Goal: Information Seeking & Learning: Learn about a topic

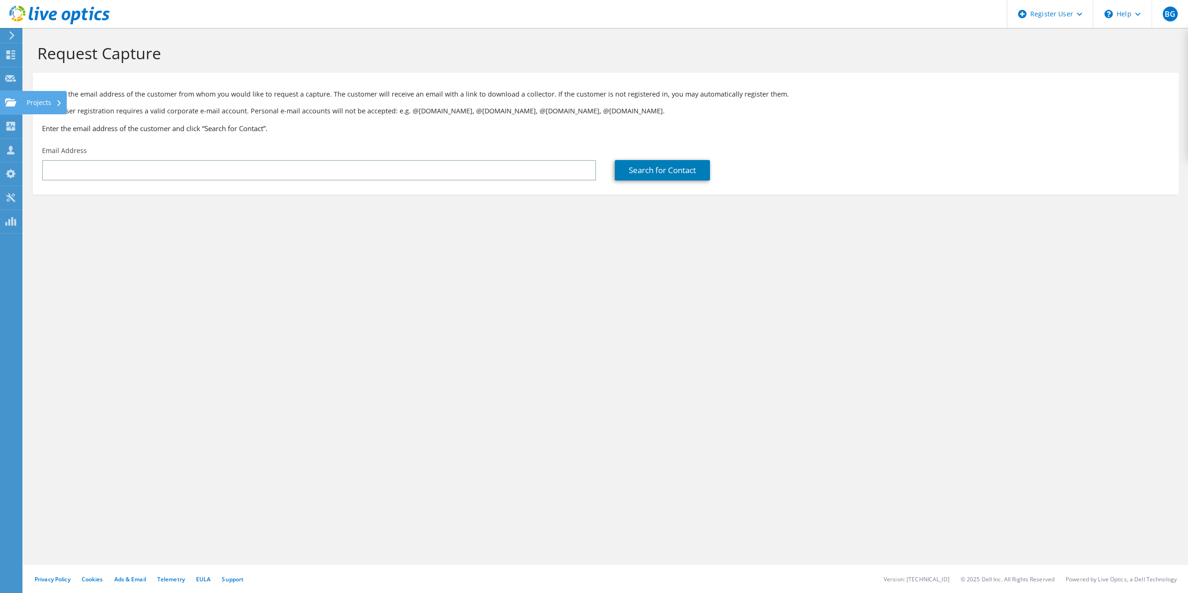
click at [57, 102] on icon at bounding box center [59, 103] width 4 height 6
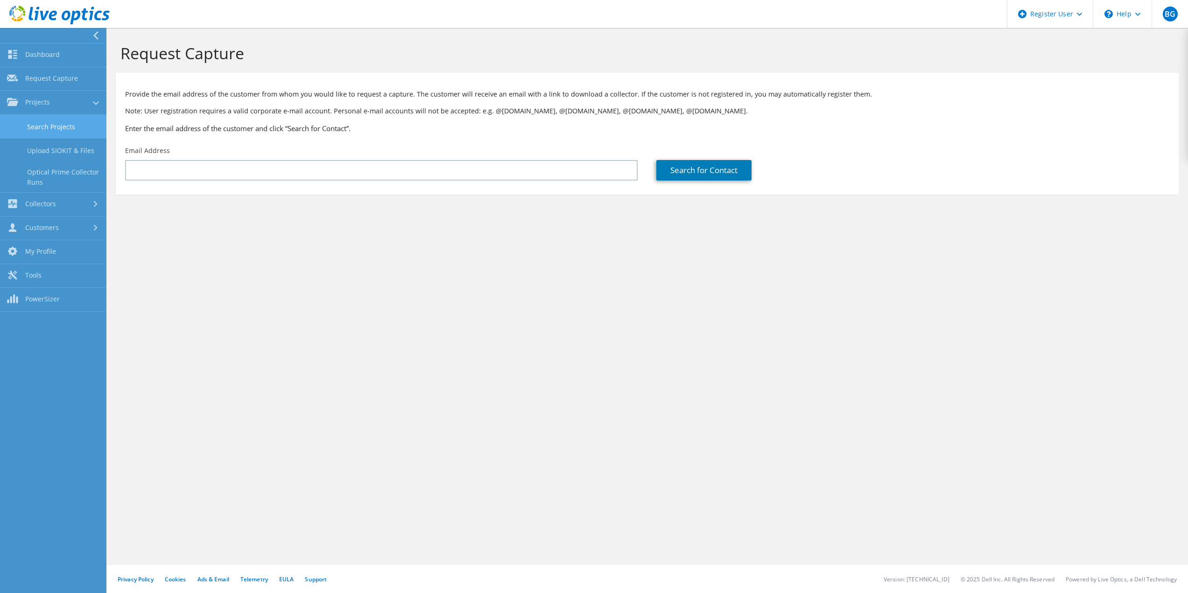
click at [57, 128] on link "Search Projects" at bounding box center [53, 127] width 106 height 24
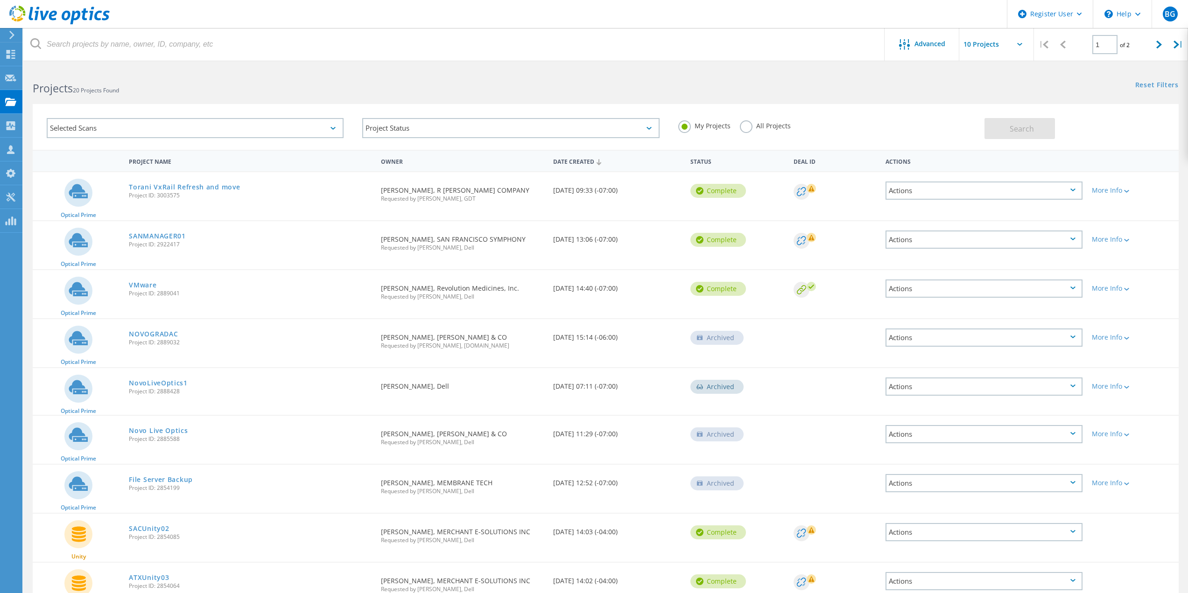
click at [339, 196] on span "Project ID: 3003575" at bounding box center [250, 196] width 243 height 6
click at [142, 189] on link "Torani VxRail Refresh and move" at bounding box center [184, 187] width 111 height 7
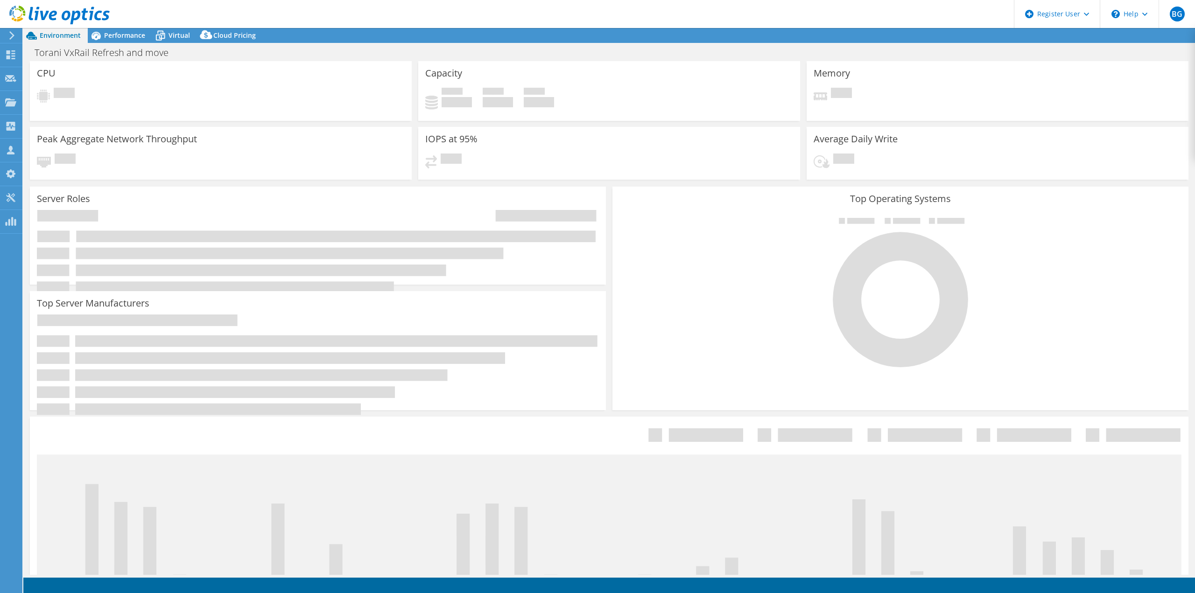
select select "USWest"
select select "USD"
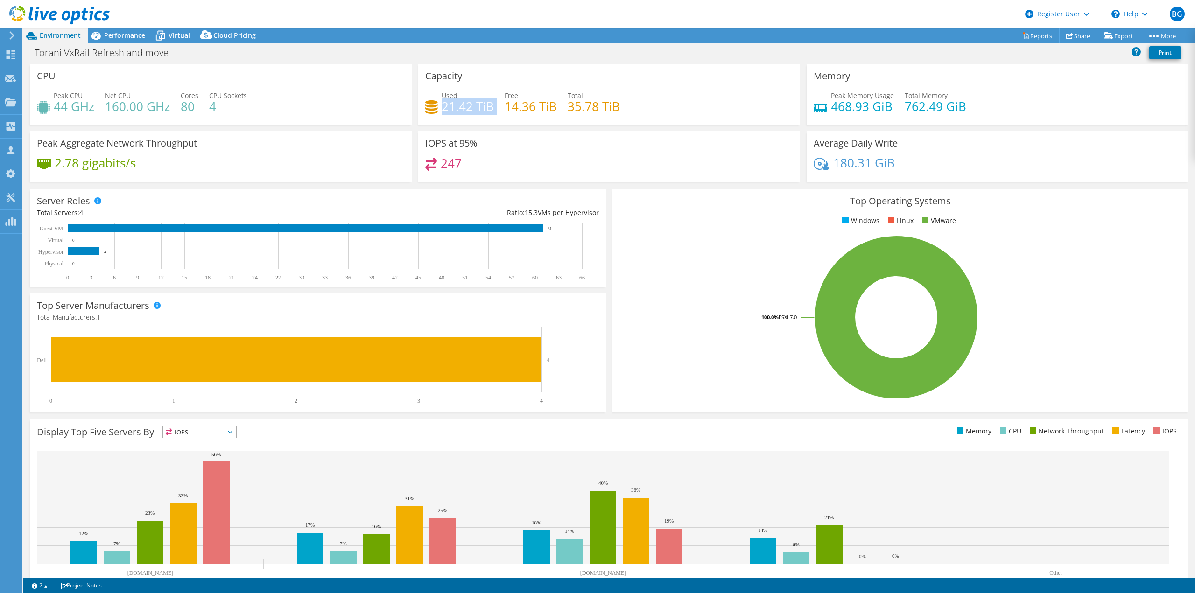
drag, startPoint x: 442, startPoint y: 104, endPoint x: 494, endPoint y: 97, distance: 52.2
click at [494, 97] on div "Used 21.42 TiB Free 14.36 TiB Total 35.78 TiB" at bounding box center [609, 106] width 368 height 30
click at [547, 127] on div "Capacity Used 21.42 TiB Free 14.36 TiB Total 35.78 TiB" at bounding box center [609, 97] width 388 height 67
click at [612, 32] on div "Project Actions Project Actions Reports Share Export vSAN ReadyNode Sizer" at bounding box center [608, 35] width 1171 height 15
